Goal: Ask a question: Seek information or help from site administrators or community

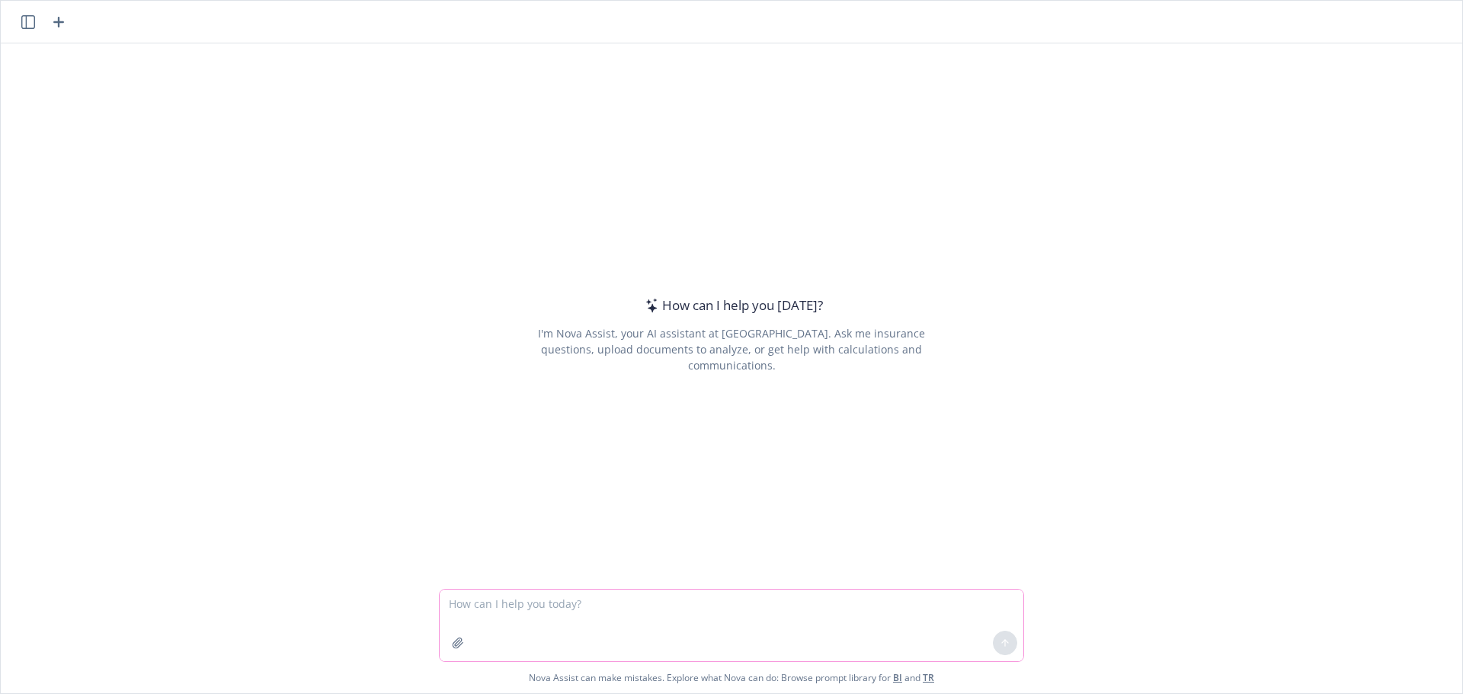
click at [453, 639] on icon "button" at bounding box center [458, 643] width 10 height 10
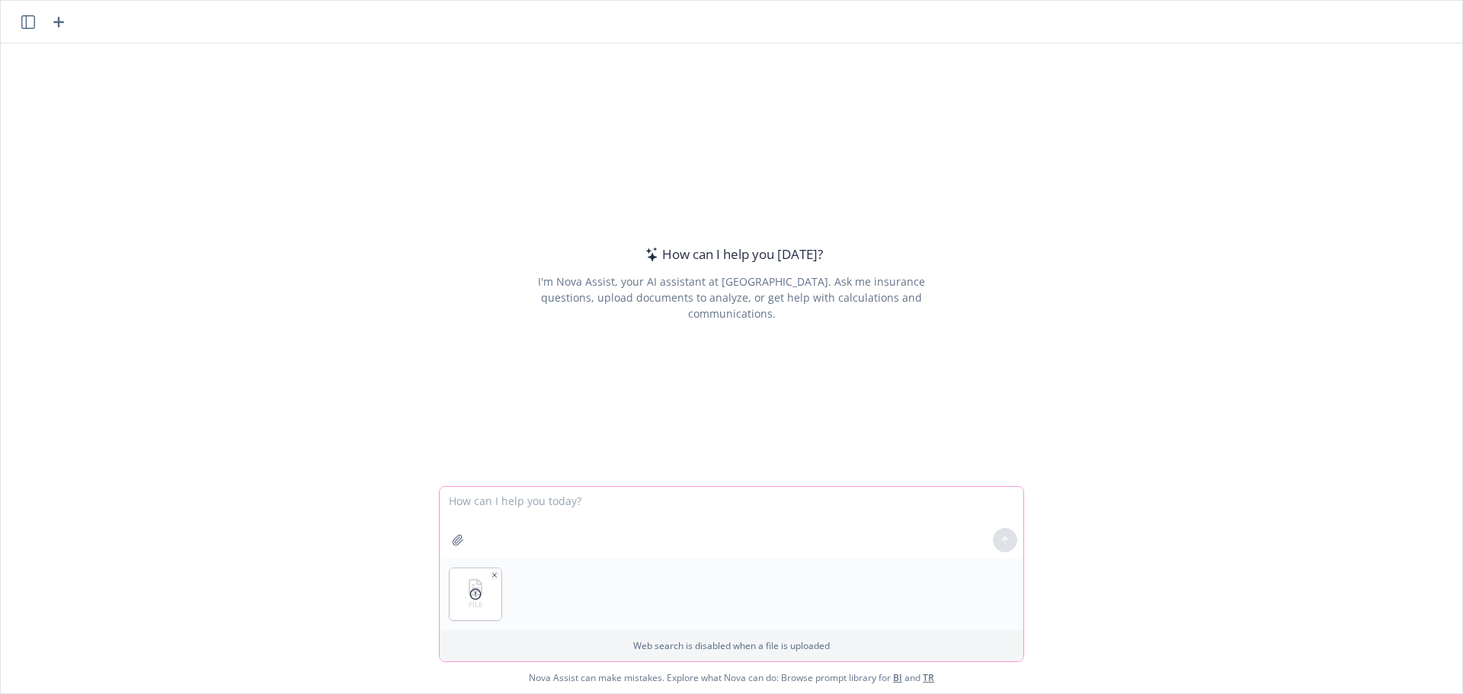
drag, startPoint x: 498, startPoint y: 549, endPoint x: 508, endPoint y: 529, distance: 22.2
click at [501, 544] on textarea at bounding box center [732, 523] width 584 height 72
type textarea "h"
click at [490, 579] on button "button" at bounding box center [494, 575] width 11 height 11
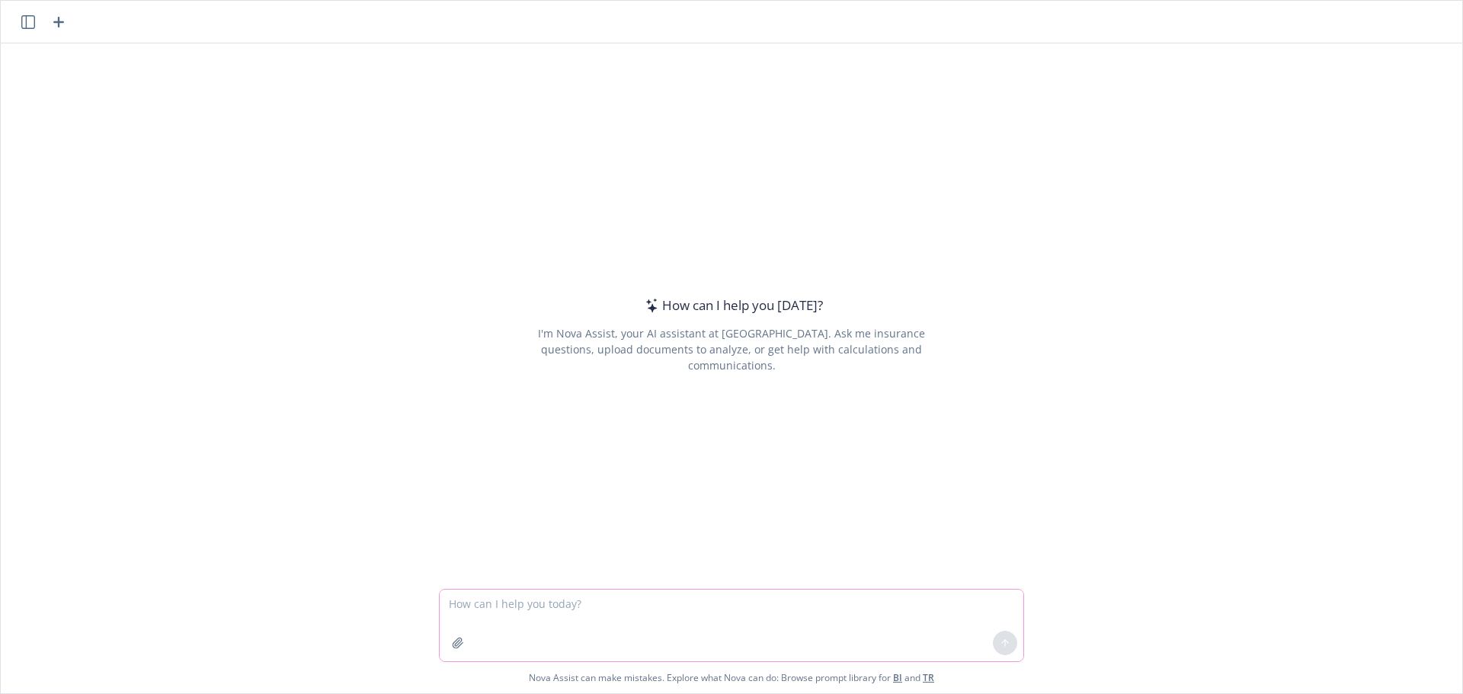
click at [457, 643] on icon "button" at bounding box center [458, 643] width 12 height 12
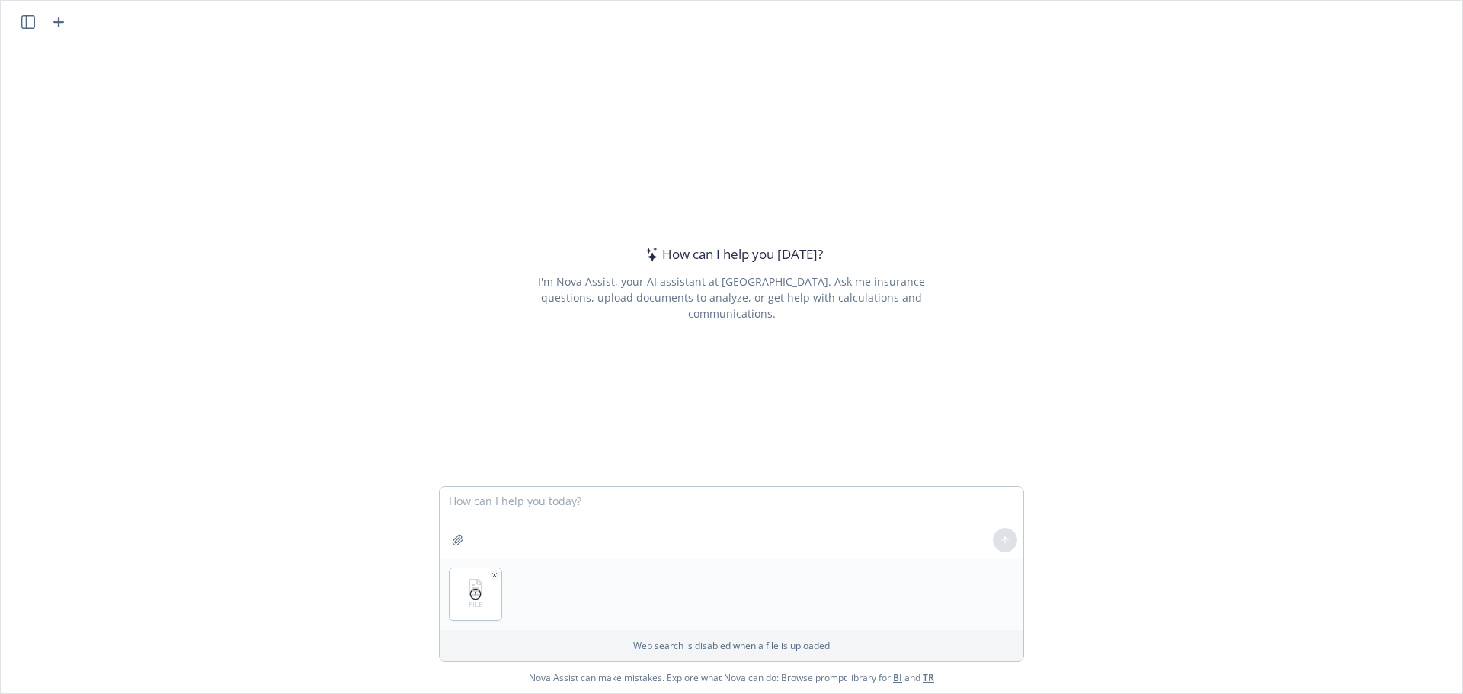
click at [472, 588] on icon at bounding box center [476, 594] width 12 height 12
click at [514, 533] on textarea at bounding box center [732, 523] width 584 height 72
type textarea "what's this file?"
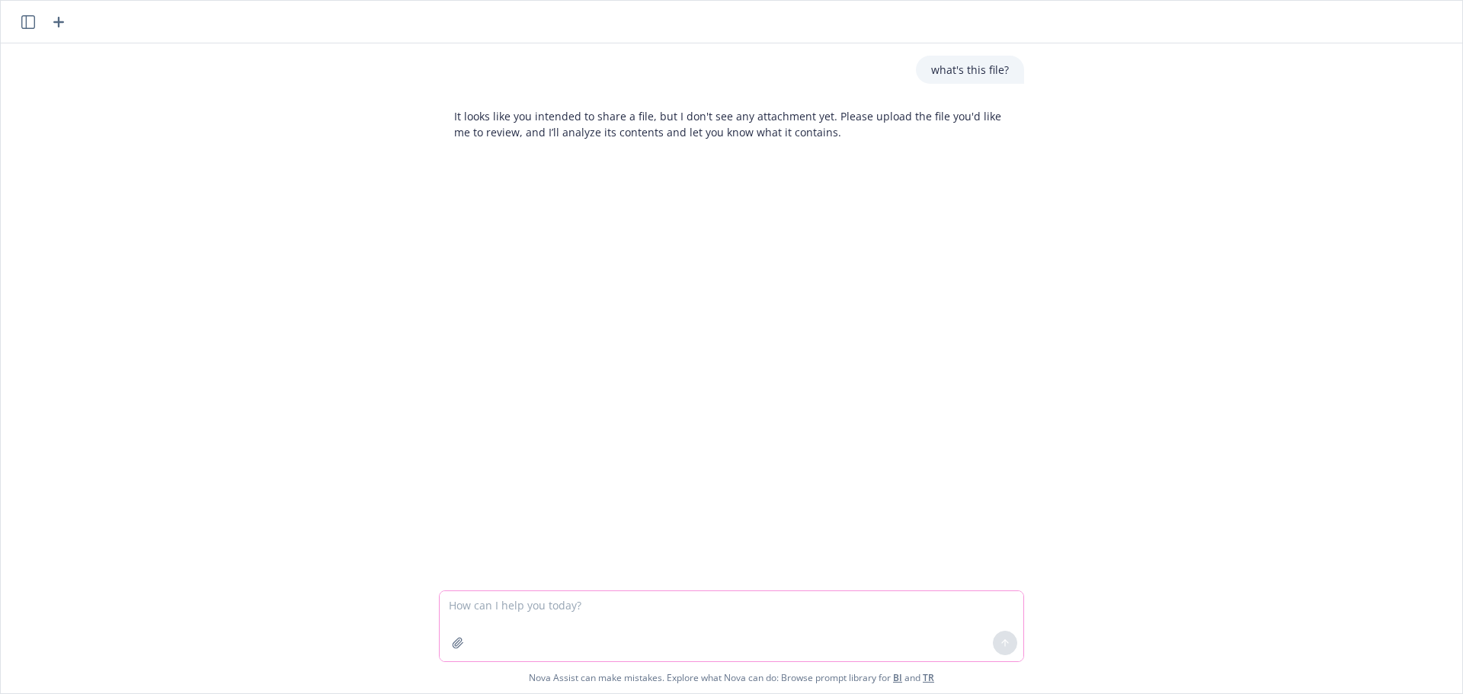
click at [450, 652] on button "button" at bounding box center [458, 643] width 24 height 24
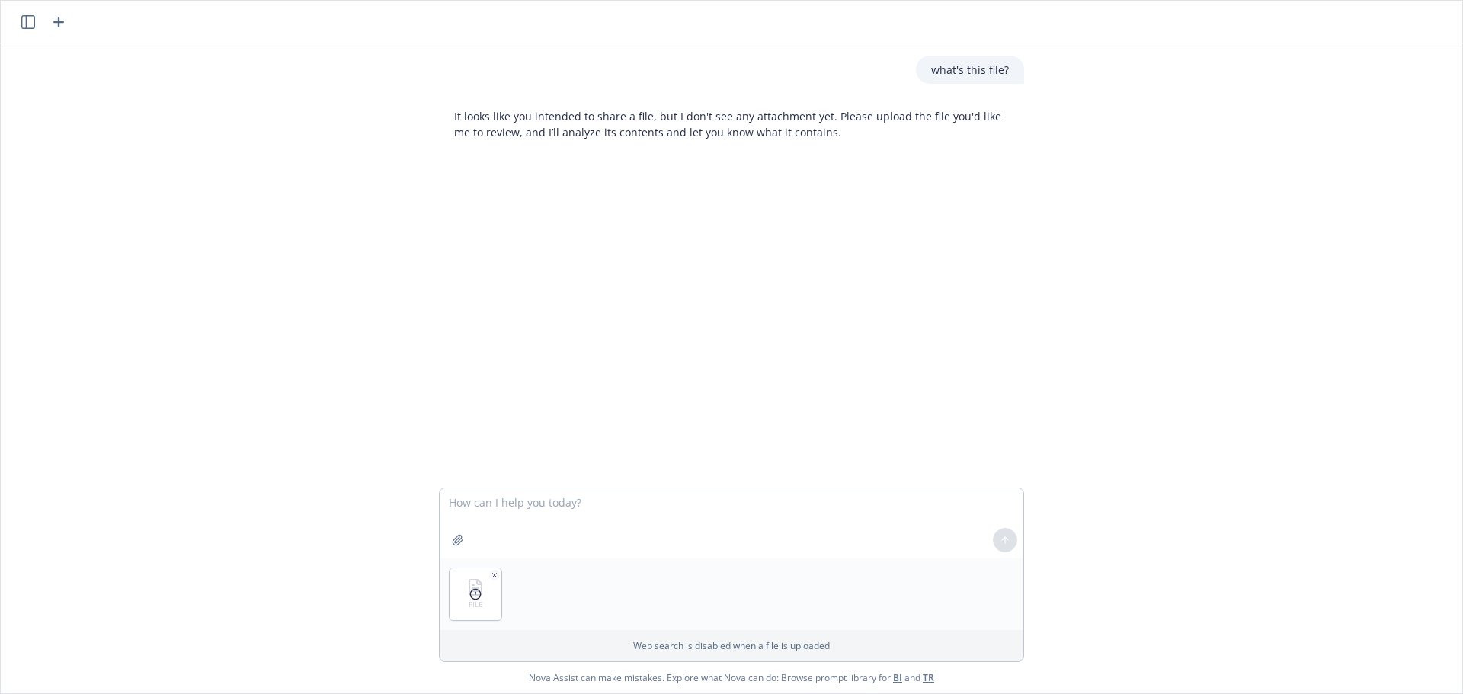
click at [1004, 543] on div at bounding box center [1005, 540] width 37 height 37
click at [492, 577] on icon "button" at bounding box center [495, 576] width 8 height 8
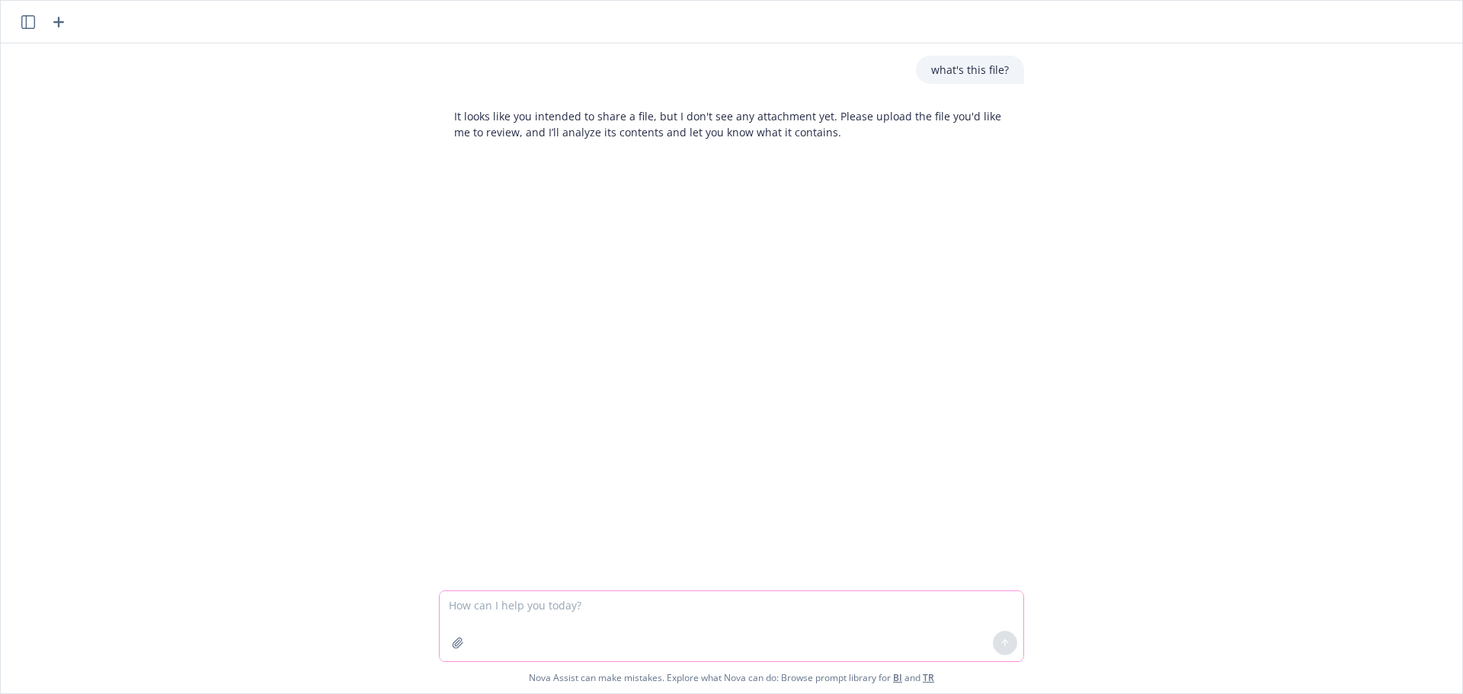
click at [482, 604] on textarea at bounding box center [732, 626] width 584 height 70
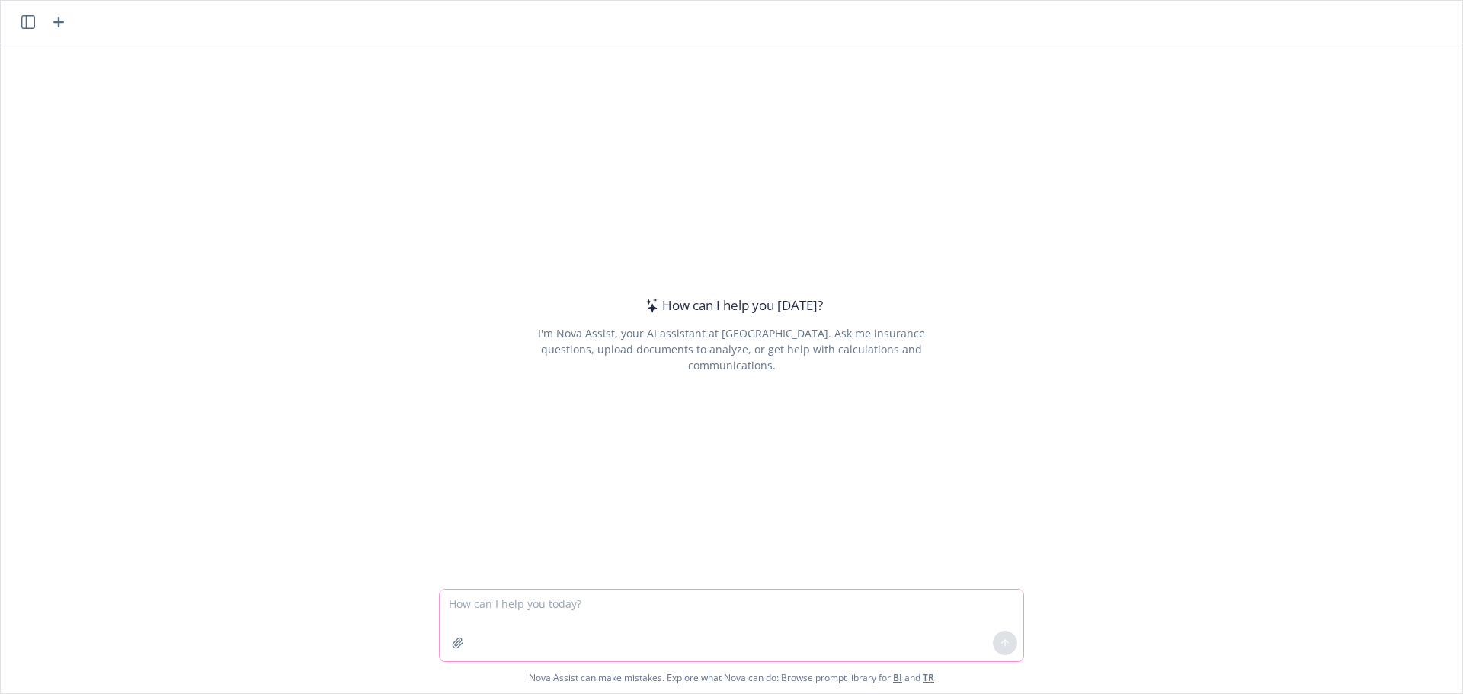
click at [452, 642] on icon "button" at bounding box center [458, 643] width 12 height 12
